Goal: Transaction & Acquisition: Download file/media

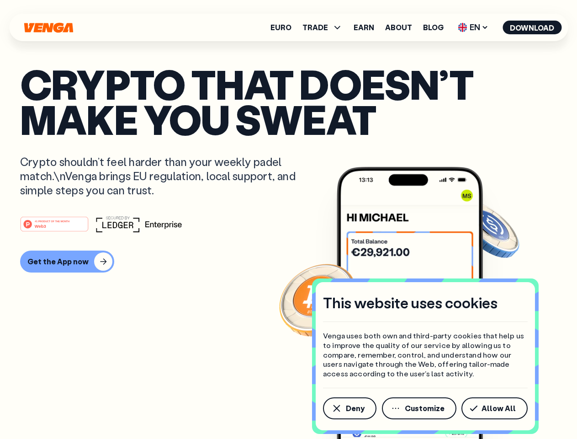
click at [288, 219] on div "#1 PRODUCT OF THE MONTH Web3" at bounding box center [288, 224] width 537 height 16
click at [349, 408] on span "Deny" at bounding box center [355, 407] width 19 height 7
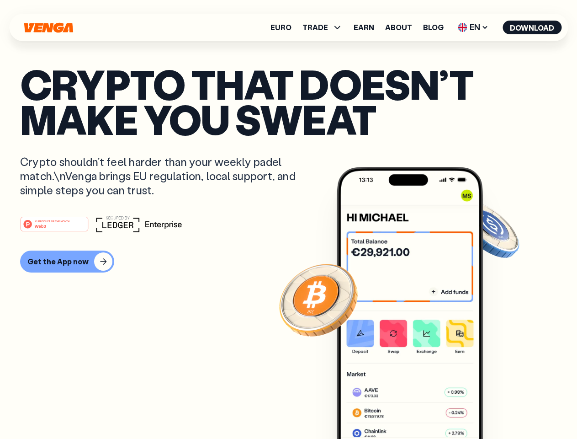
click at [420, 408] on img at bounding box center [410, 320] width 146 height 306
click at [496, 408] on article "Crypto that doesn’t make you sweat Crypto shouldn’t feel harder than your weekl…" at bounding box center [288, 237] width 537 height 343
click at [325, 27] on span "TRADE" at bounding box center [316, 27] width 26 height 7
click at [474, 27] on span "EN" at bounding box center [473, 27] width 37 height 15
click at [532, 27] on button "Download" at bounding box center [532, 28] width 59 height 14
